Goal: Browse casually: Explore the website without a specific task or goal

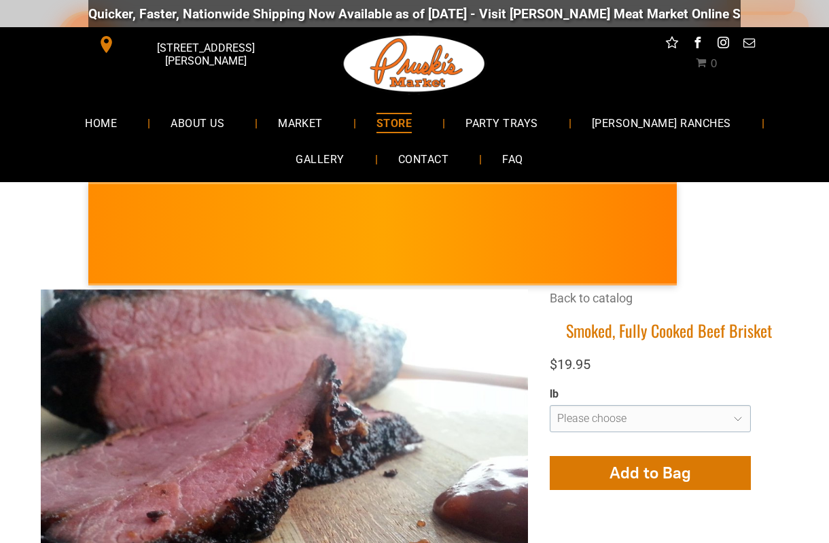
click at [616, 134] on link "[PERSON_NAME] RANCHES" at bounding box center [661, 123] width 180 height 36
